Goal: Task Accomplishment & Management: Manage account settings

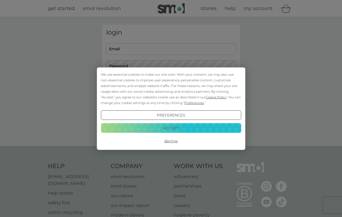
click at [167, 127] on button "Accept" at bounding box center [171, 128] width 140 height 10
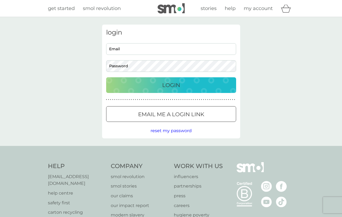
click at [140, 47] on input "Email" at bounding box center [171, 49] width 130 height 12
type input "[EMAIL_ADDRESS][DOMAIN_NAME]"
click at [162, 114] on div at bounding box center [170, 115] width 19 height 6
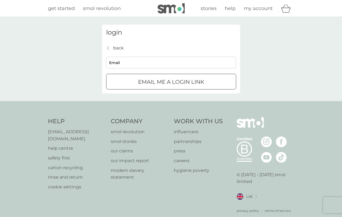
click at [130, 78] on div "Email me a login link" at bounding box center [170, 82] width 129 height 9
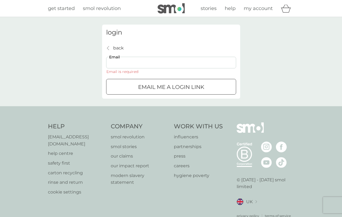
click at [127, 63] on input "Email" at bounding box center [171, 63] width 130 height 12
type input "[EMAIL_ADDRESS][DOMAIN_NAME]"
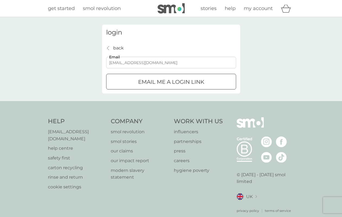
click at [140, 86] on p "Email me a login link" at bounding box center [171, 82] width 66 height 9
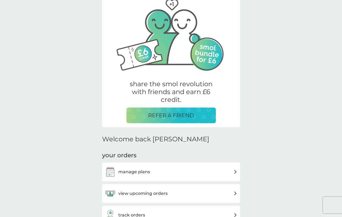
scroll to position [108, 0]
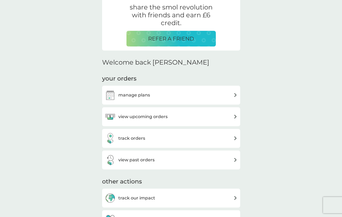
click at [118, 96] on h3 "manage plans" at bounding box center [134, 95] width 32 height 7
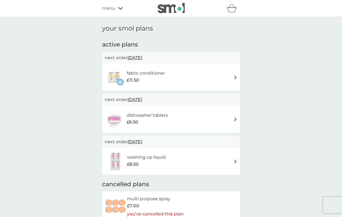
click at [163, 74] on h6 "fabric conditioner" at bounding box center [146, 73] width 38 height 7
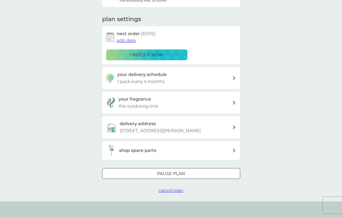
scroll to position [81, 0]
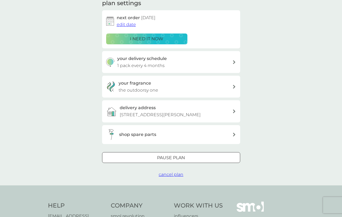
click at [170, 176] on span "cancel plan" at bounding box center [171, 174] width 25 height 5
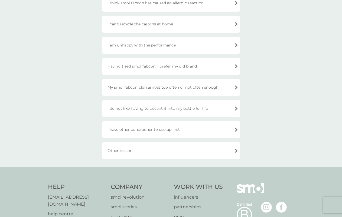
scroll to position [135, 0]
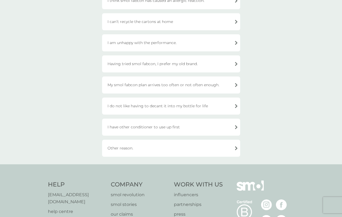
click at [147, 63] on div "Having tried smol fabcon, I prefer my old brand." at bounding box center [171, 63] width 138 height 17
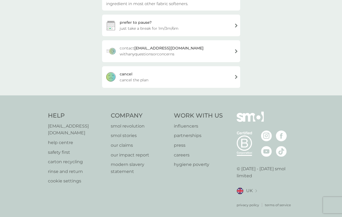
scroll to position [48, 0]
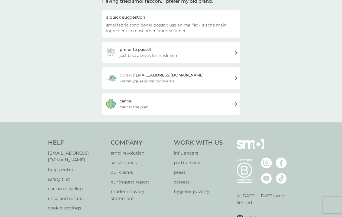
click at [129, 107] on span "cancel the plan" at bounding box center [134, 107] width 29 height 6
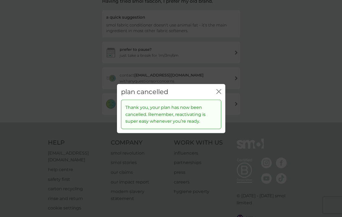
click at [221, 91] on icon "close" at bounding box center [218, 91] width 5 height 5
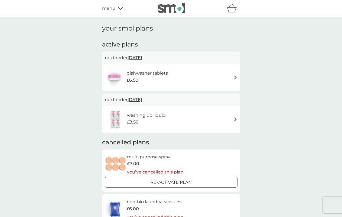
click at [142, 98] on span "4 Feb 2026" at bounding box center [134, 99] width 15 height 11
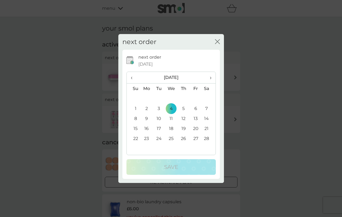
click at [217, 41] on icon "close" at bounding box center [216, 42] width 2 height 4
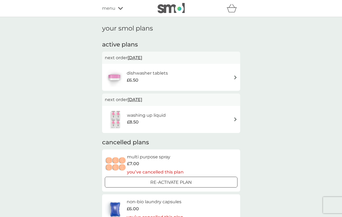
click at [189, 114] on div "washing up liquid £8.50" at bounding box center [171, 119] width 133 height 19
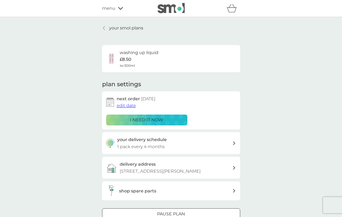
click at [127, 104] on span "edit date" at bounding box center [126, 105] width 19 height 5
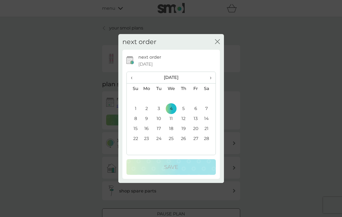
click at [211, 78] on span "›" at bounding box center [208, 77] width 5 height 11
click at [185, 99] on td "4" at bounding box center [183, 99] width 12 height 10
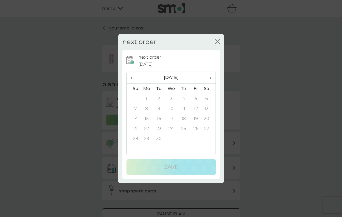
click at [217, 41] on icon "close" at bounding box center [217, 41] width 5 height 5
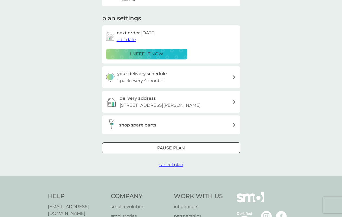
scroll to position [81, 0]
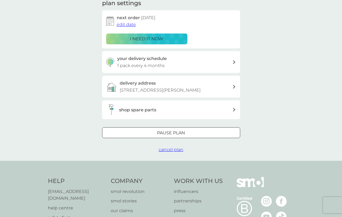
click at [161, 132] on div at bounding box center [170, 133] width 19 height 6
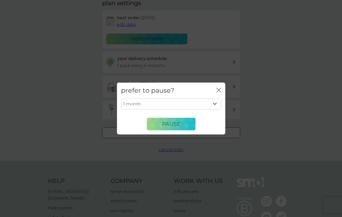
click at [159, 103] on select "1 month 2 months 3 months 4 months 5 months 6 months" at bounding box center [171, 104] width 100 height 11
select select "6"
click at [121, 99] on select "1 month 2 months 3 months 4 months 5 months 6 months" at bounding box center [171, 104] width 100 height 11
click at [166, 126] on span "Pause" at bounding box center [171, 124] width 18 height 6
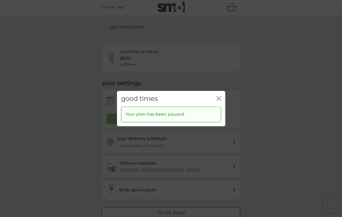
scroll to position [0, 0]
click at [218, 102] on div "close" at bounding box center [218, 99] width 5 height 8
click at [218, 99] on icon "close" at bounding box center [218, 98] width 2 height 4
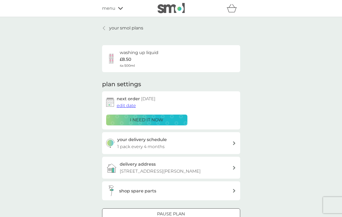
scroll to position [2, 0]
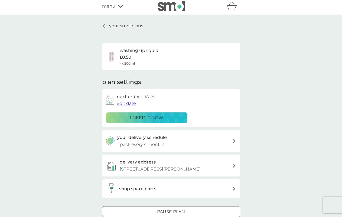
click at [119, 26] on p "your smol plans" at bounding box center [126, 25] width 34 height 7
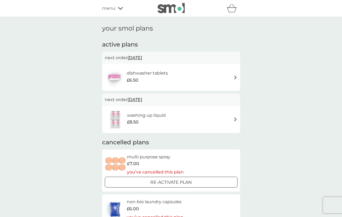
click at [233, 76] on img at bounding box center [235, 78] width 4 height 4
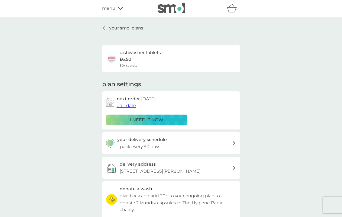
click at [143, 146] on p "1 pack every 90 days" at bounding box center [138, 146] width 43 height 7
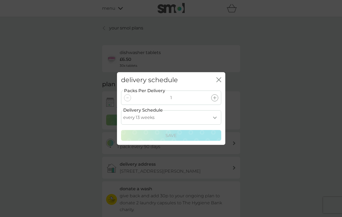
click at [213, 117] on select "every 1 week every 2 weeks every 3 weeks every 4 weeks every 5 weeks every 6 we…" at bounding box center [171, 117] width 100 height 14
select select "42"
click at [121, 110] on select "every 1 week every 2 weeks every 3 weeks every 4 weeks every 5 weeks every 6 we…" at bounding box center [171, 117] width 100 height 14
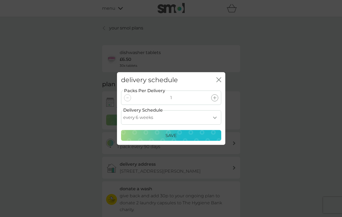
click at [169, 135] on p "Save" at bounding box center [170, 135] width 11 height 7
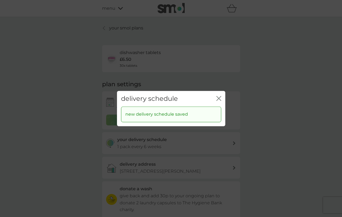
click at [250, 142] on div "delivery schedule close new delivery schedule saved" at bounding box center [171, 108] width 342 height 217
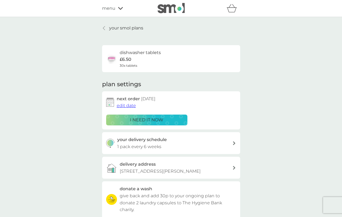
click at [109, 27] on p "your smol plans" at bounding box center [126, 28] width 34 height 7
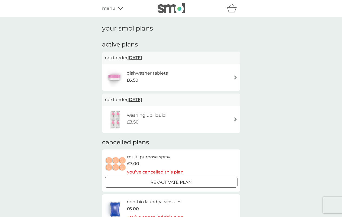
click at [146, 73] on h6 "dishwasher tablets" at bounding box center [147, 73] width 41 height 7
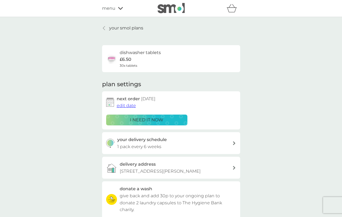
click at [129, 105] on span "edit date" at bounding box center [126, 105] width 19 height 5
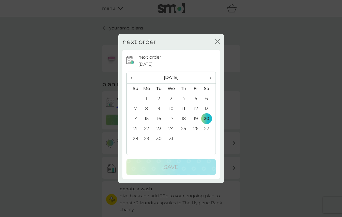
click at [132, 76] on span "‹" at bounding box center [134, 77] width 6 height 11
click at [136, 129] on td "16" at bounding box center [134, 129] width 14 height 10
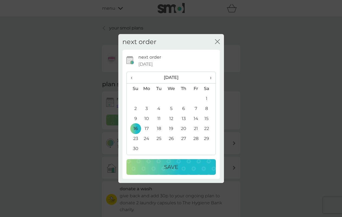
click at [155, 166] on div "Save" at bounding box center [171, 167] width 78 height 9
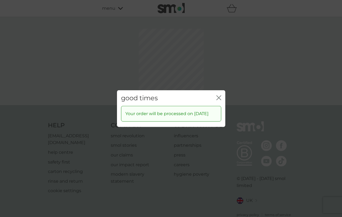
click at [218, 71] on div "good times close Your order will be processed on 16 Nov 2025" at bounding box center [171, 108] width 342 height 217
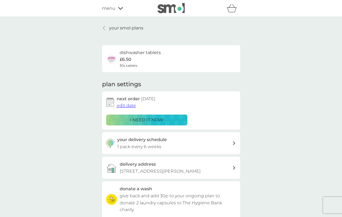
click at [124, 28] on p "your smol plans" at bounding box center [126, 28] width 34 height 7
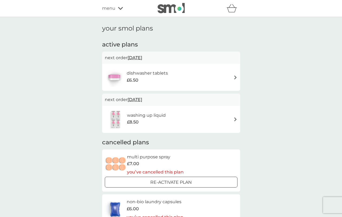
click at [137, 58] on span "16 Nov 2025" at bounding box center [134, 58] width 15 height 11
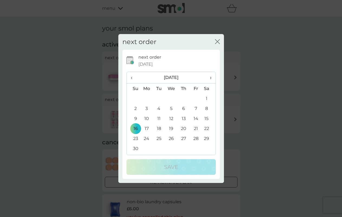
click at [207, 77] on span "›" at bounding box center [208, 77] width 5 height 11
click at [146, 108] on td "8" at bounding box center [146, 109] width 12 height 10
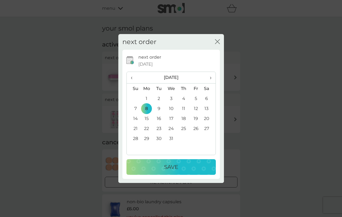
click at [171, 166] on p "Save" at bounding box center [171, 167] width 14 height 9
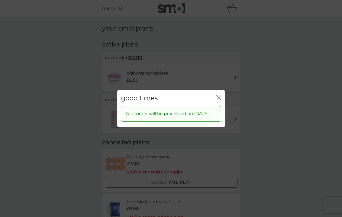
click at [217, 95] on icon "close" at bounding box center [218, 97] width 5 height 5
